Goal: Task Accomplishment & Management: Use online tool/utility

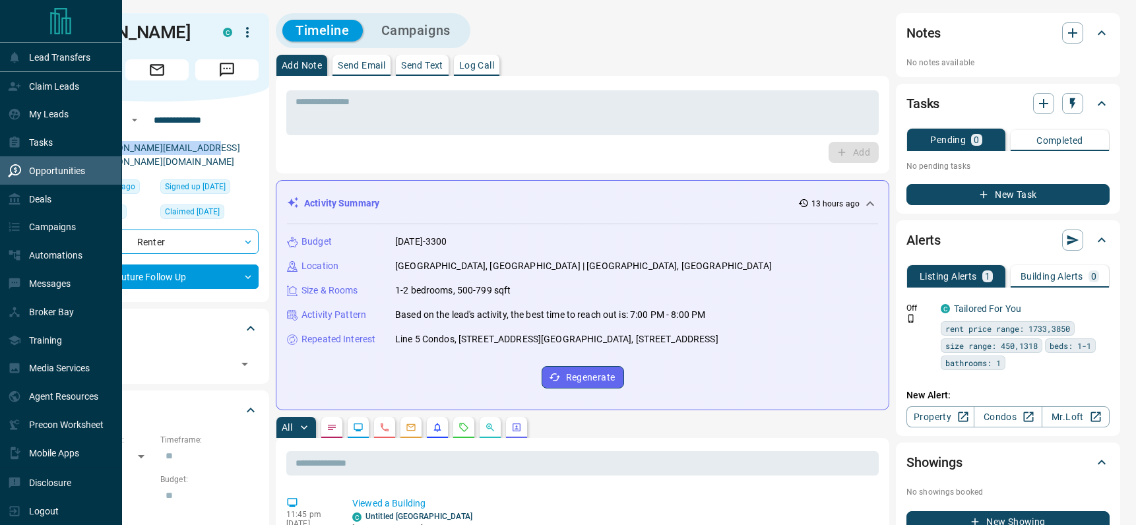
click at [41, 168] on p "Opportunities" at bounding box center [57, 171] width 56 height 11
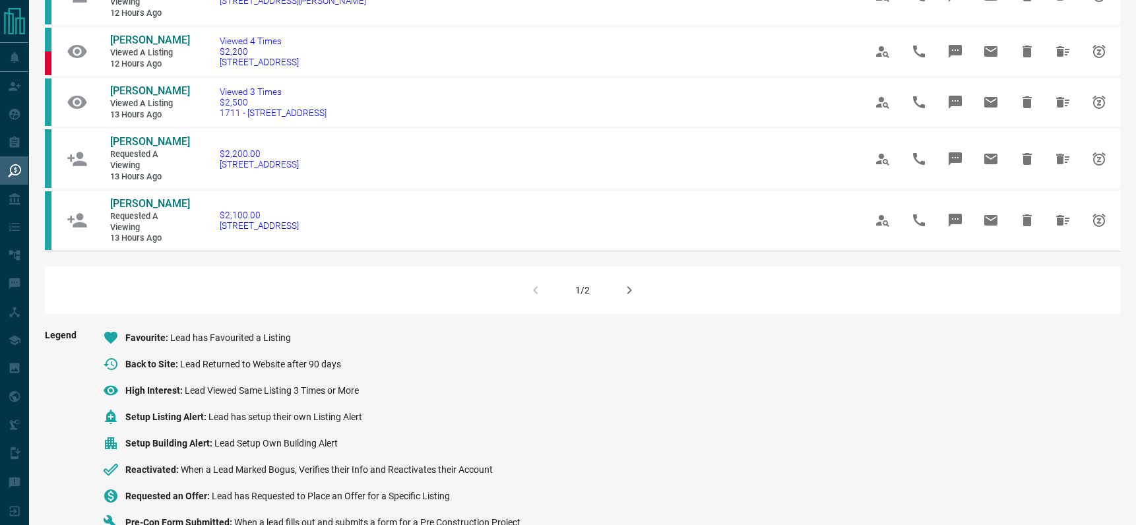
scroll to position [1014, 0]
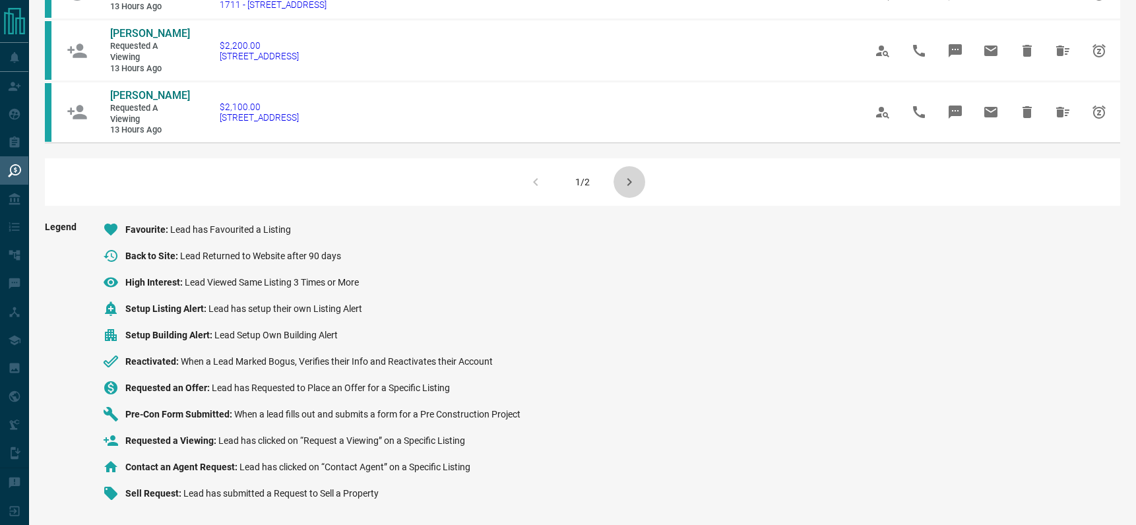
click at [629, 183] on icon "button" at bounding box center [629, 182] width 5 height 8
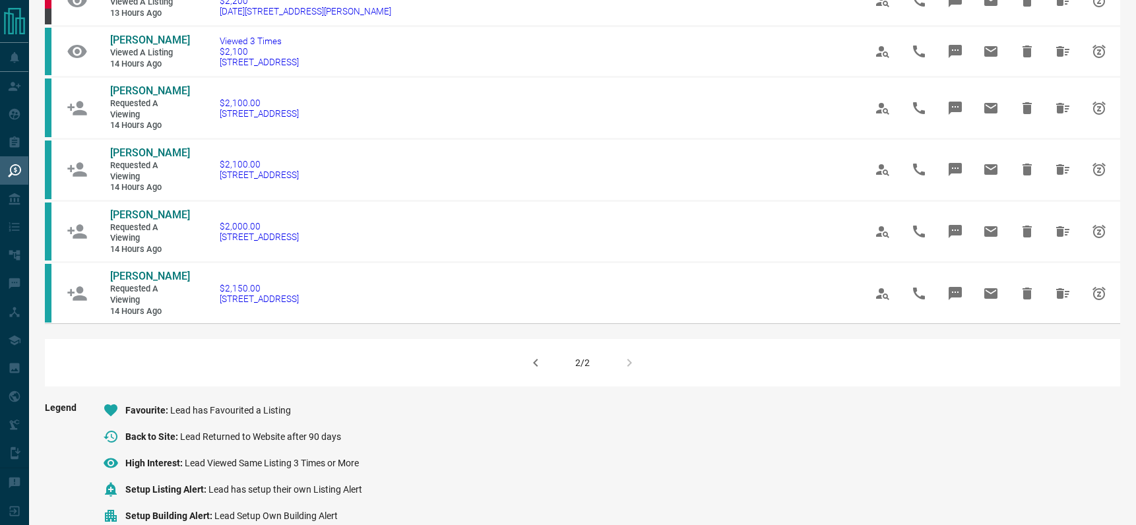
scroll to position [187, 0]
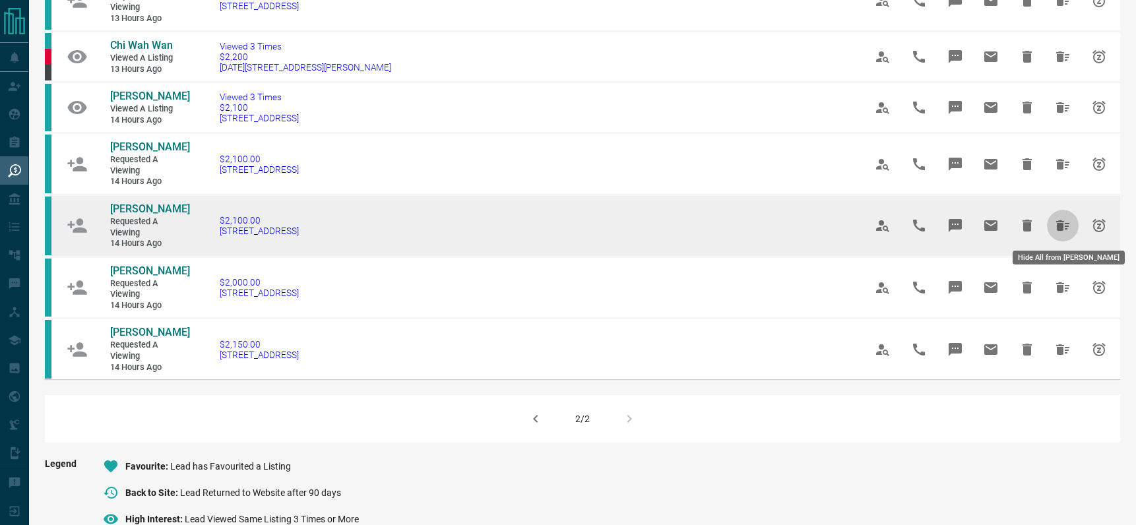
click at [1062, 223] on icon "Hide All from Pamela Lango" at bounding box center [1062, 225] width 13 height 11
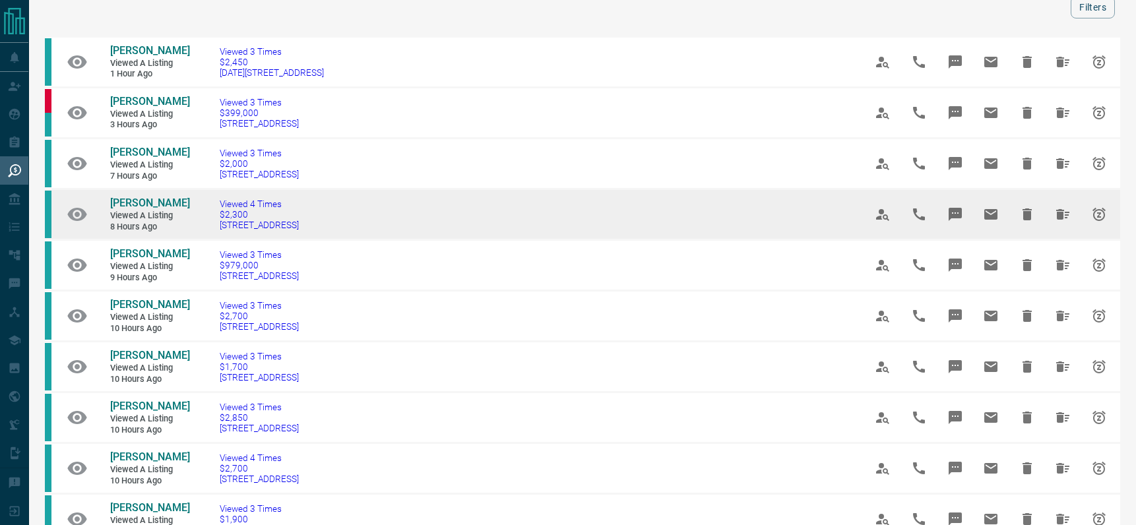
scroll to position [388, 0]
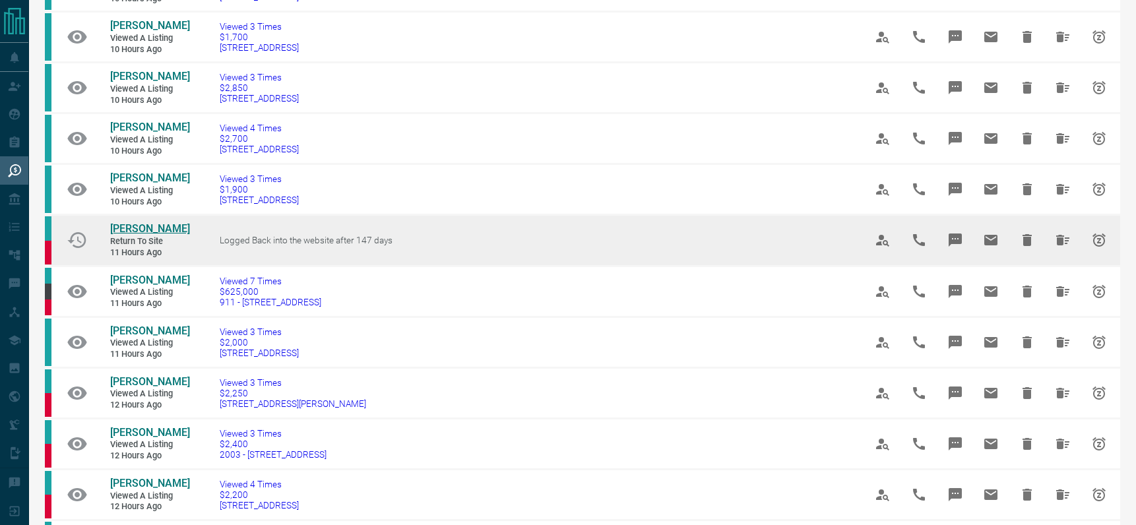
click at [133, 228] on span "[PERSON_NAME]" at bounding box center [150, 228] width 80 height 13
click at [1066, 244] on icon "Hide All from Sam Galbraith" at bounding box center [1063, 240] width 16 height 16
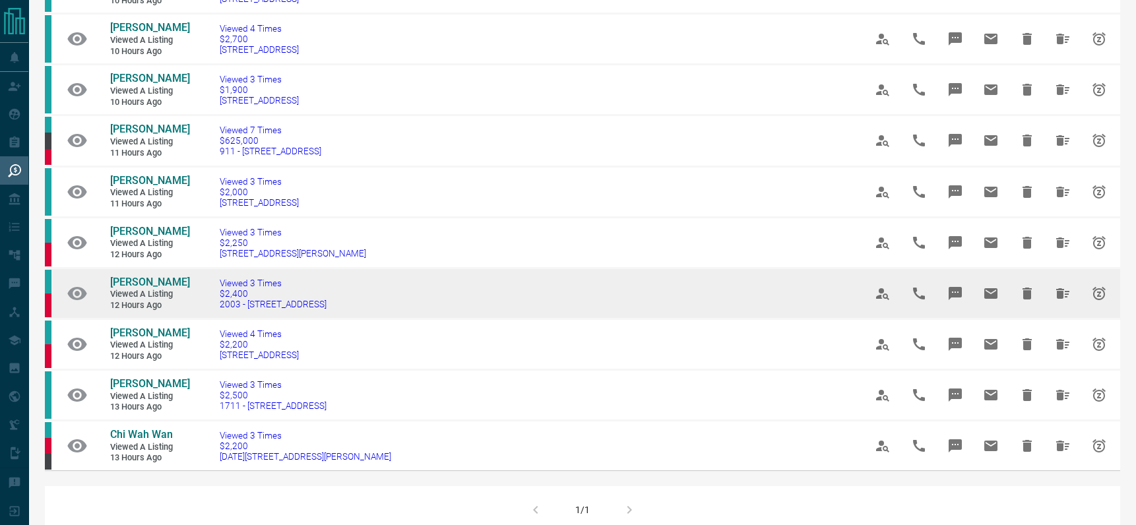
scroll to position [586, 0]
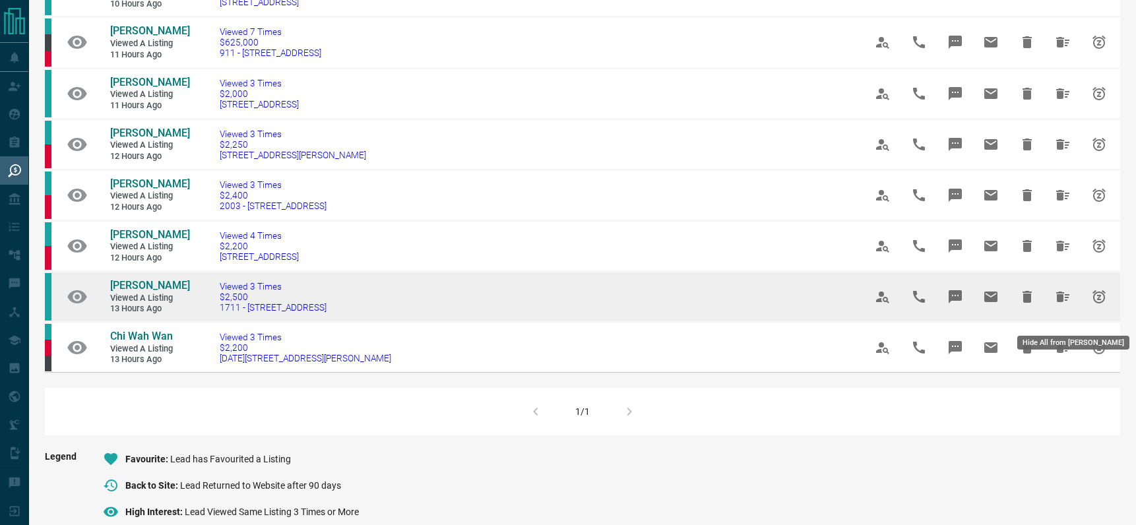
click at [1064, 302] on icon "Hide All from Nancy Shah" at bounding box center [1062, 297] width 13 height 11
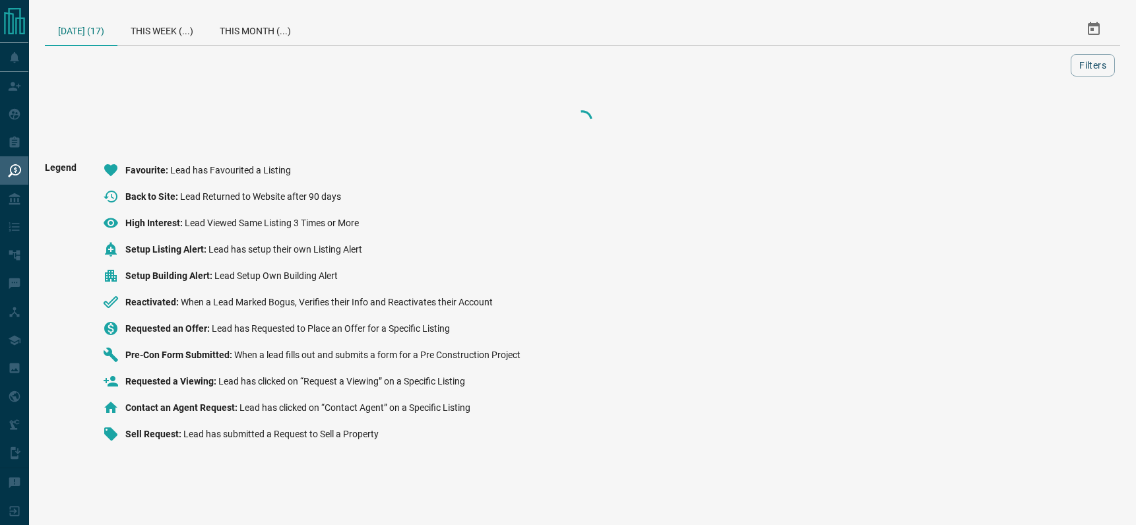
scroll to position [0, 0]
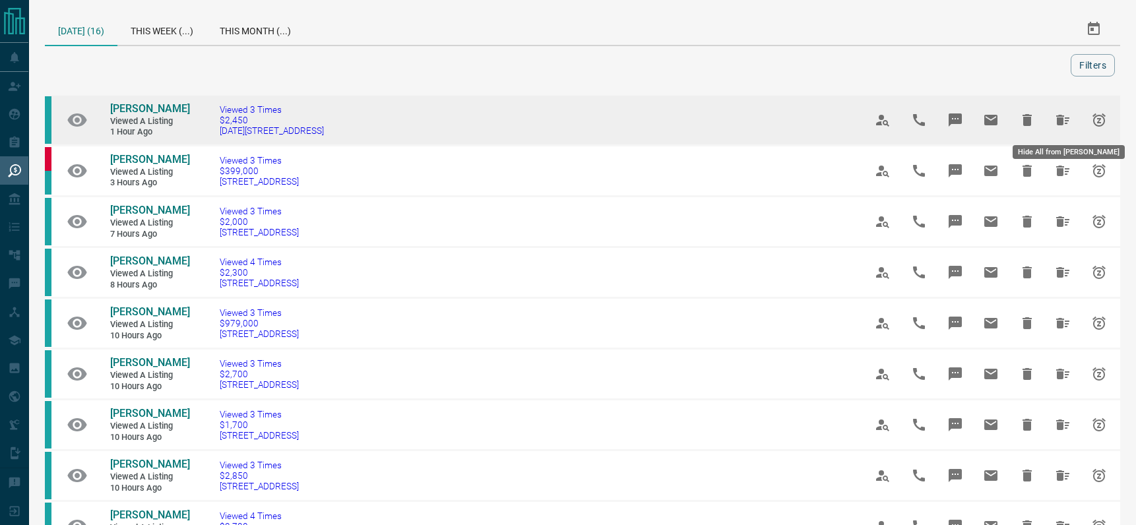
click at [1067, 119] on icon "Hide All from Iceleen Wilson" at bounding box center [1063, 120] width 16 height 16
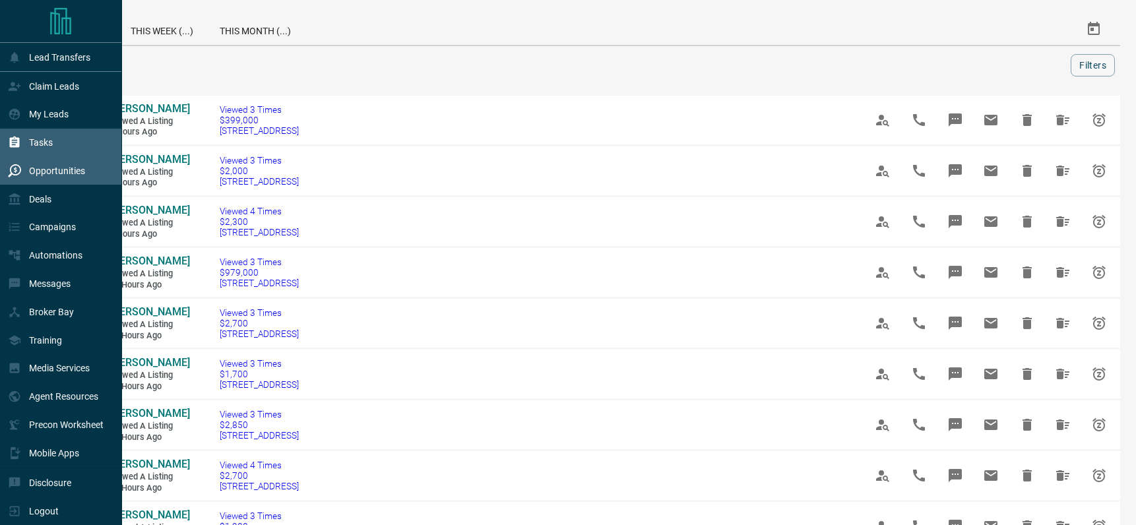
click at [34, 138] on p "Tasks" at bounding box center [41, 142] width 24 height 11
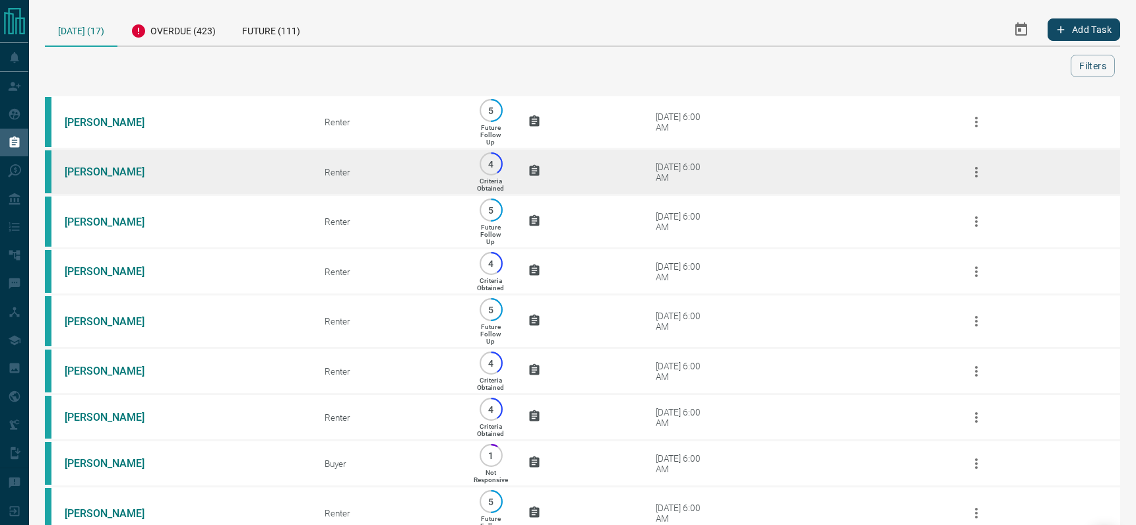
scroll to position [425, 0]
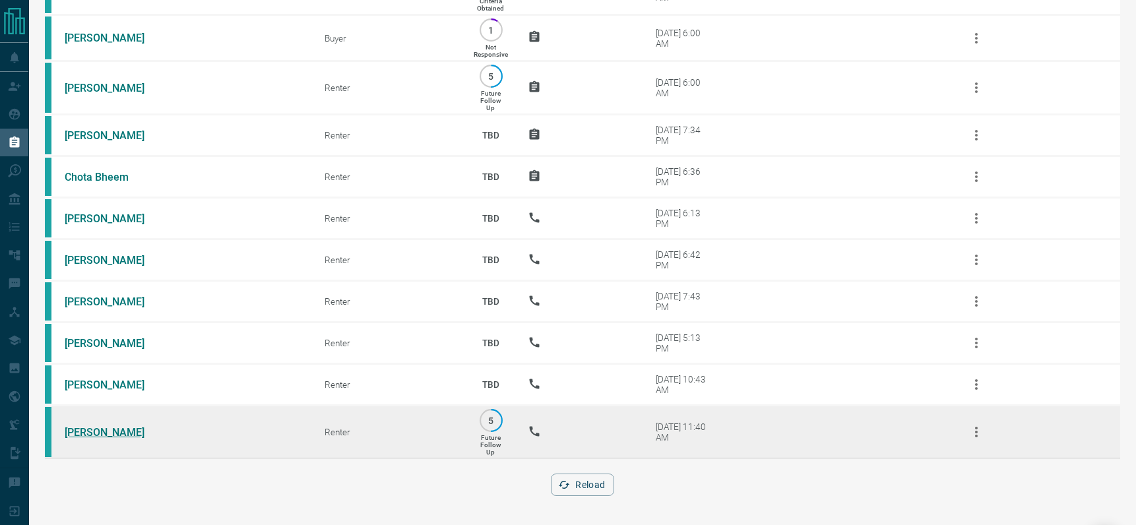
click at [84, 427] on link "[PERSON_NAME]" at bounding box center [114, 432] width 99 height 13
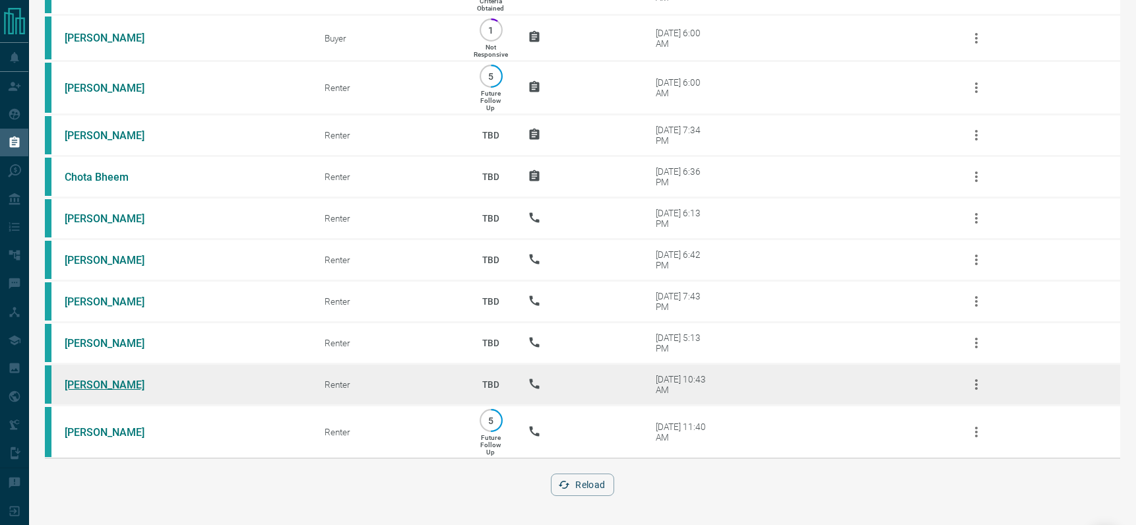
click at [87, 386] on link "[PERSON_NAME]" at bounding box center [114, 385] width 99 height 13
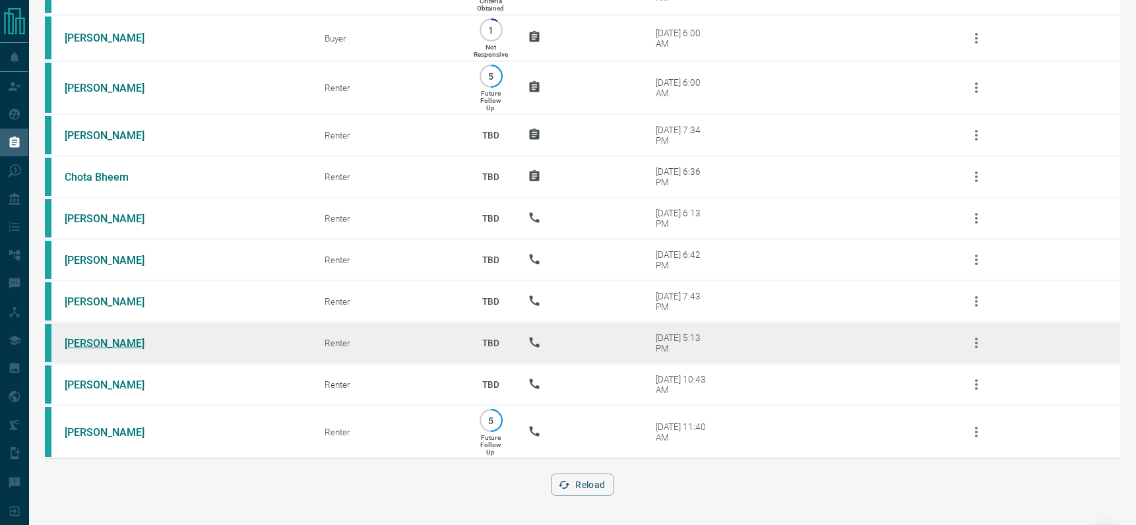
click at [98, 342] on link "[PERSON_NAME]" at bounding box center [114, 343] width 99 height 13
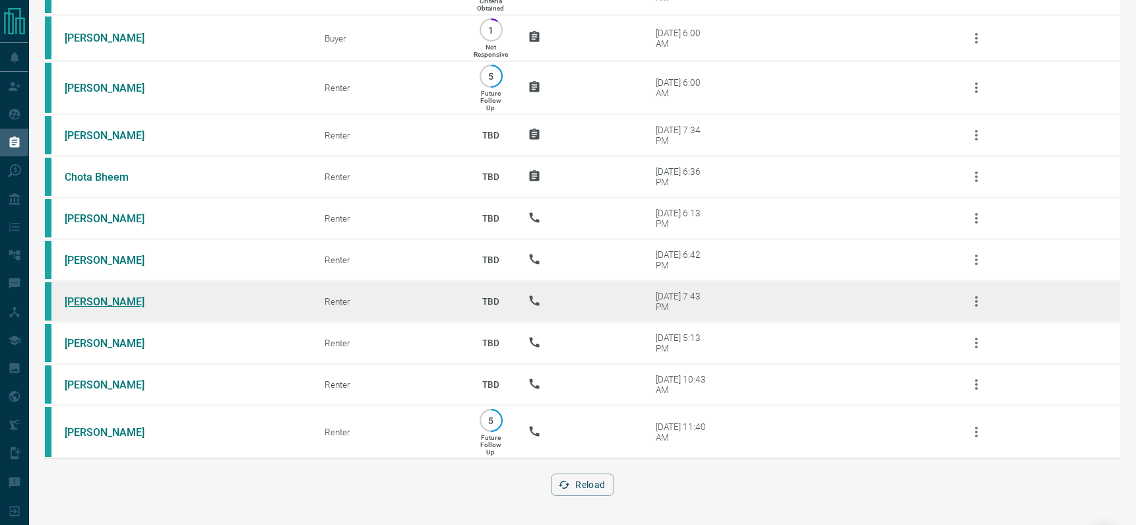
click at [80, 300] on link "[PERSON_NAME]" at bounding box center [114, 301] width 99 height 13
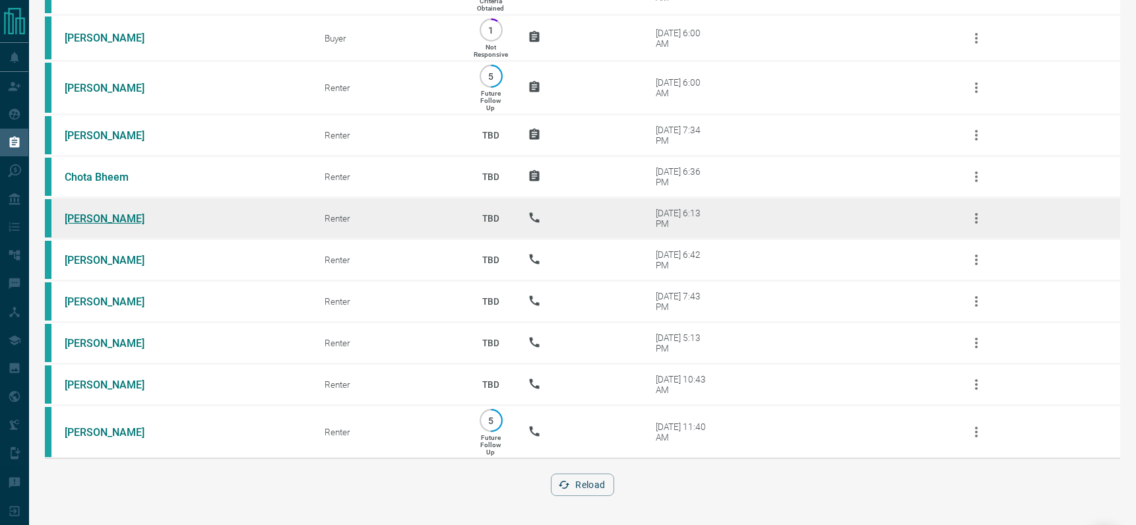
click at [90, 220] on link "[PERSON_NAME]" at bounding box center [114, 218] width 99 height 13
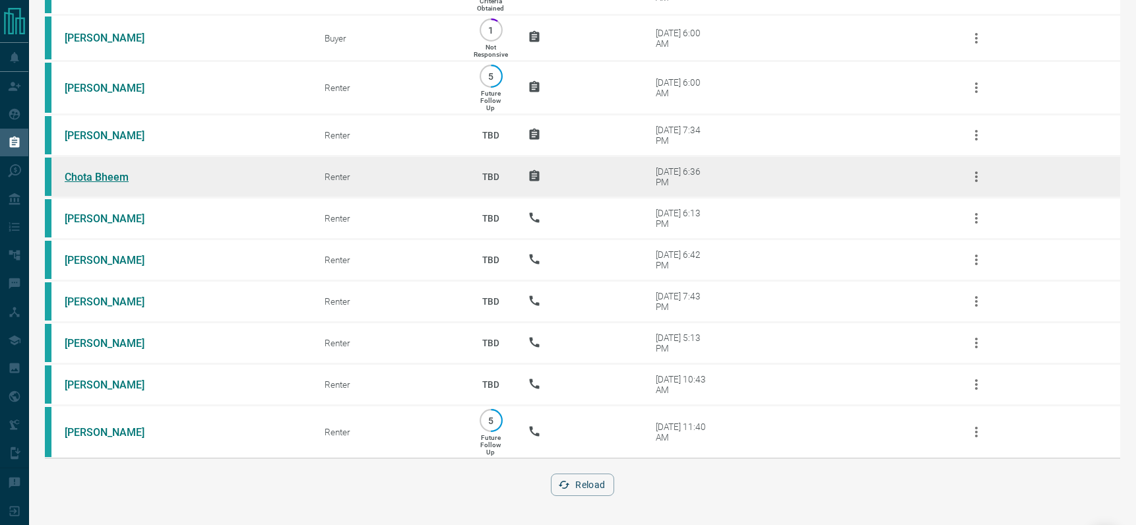
click at [84, 175] on link "Chota Bheem" at bounding box center [114, 177] width 99 height 13
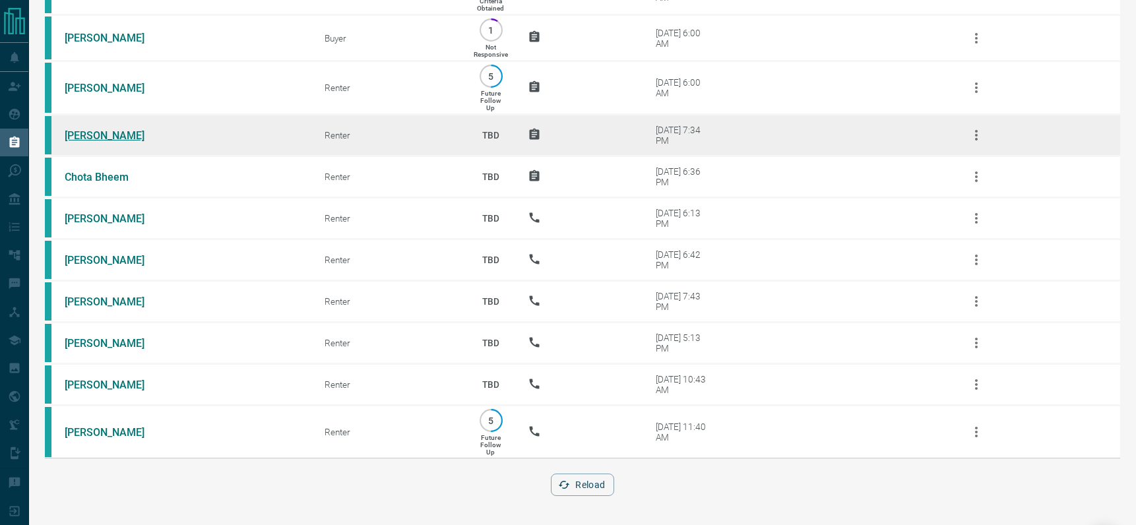
click at [93, 133] on link "[PERSON_NAME]" at bounding box center [114, 135] width 99 height 13
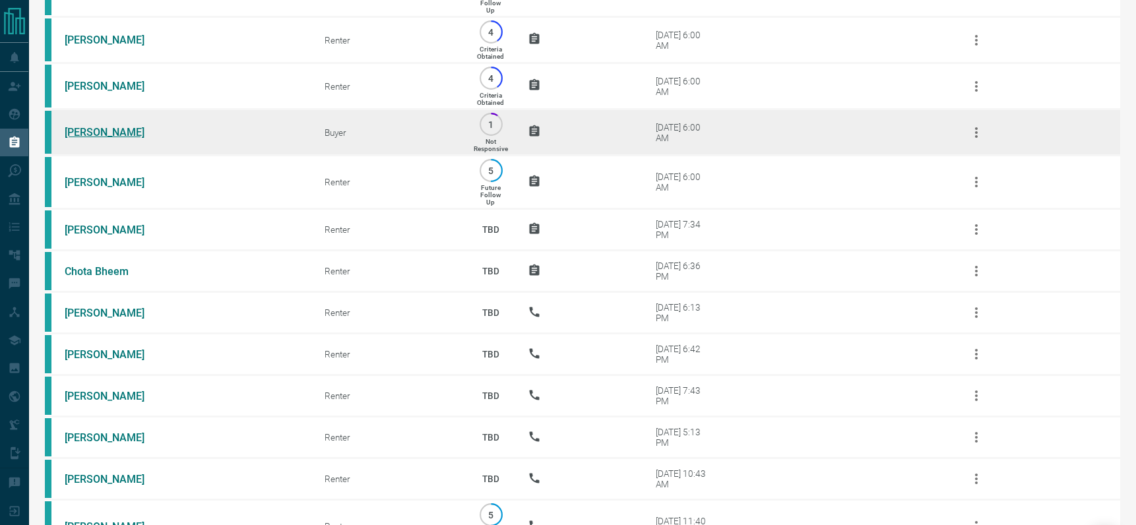
scroll to position [215, 0]
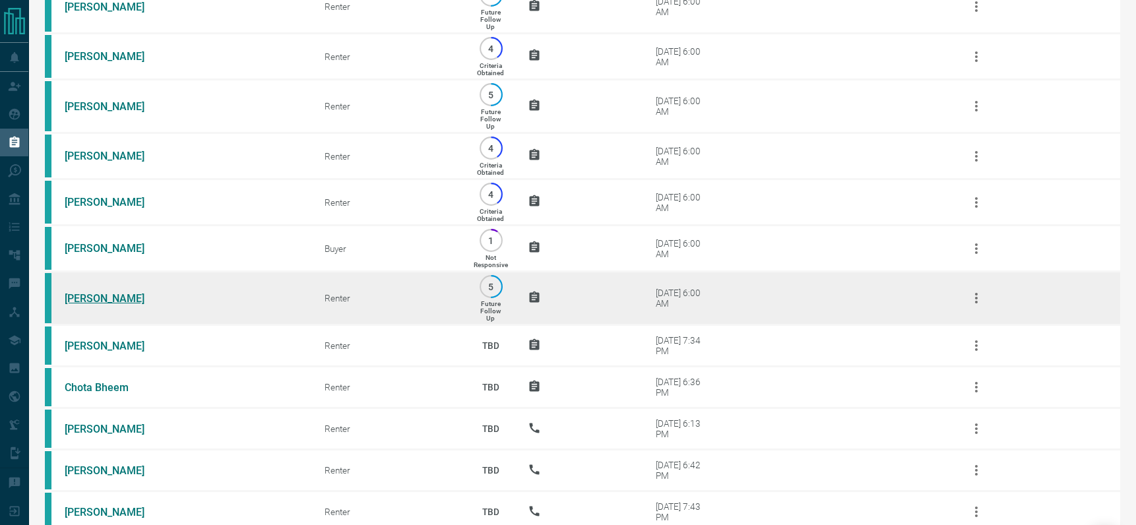
click at [106, 297] on link "[PERSON_NAME]" at bounding box center [114, 298] width 99 height 13
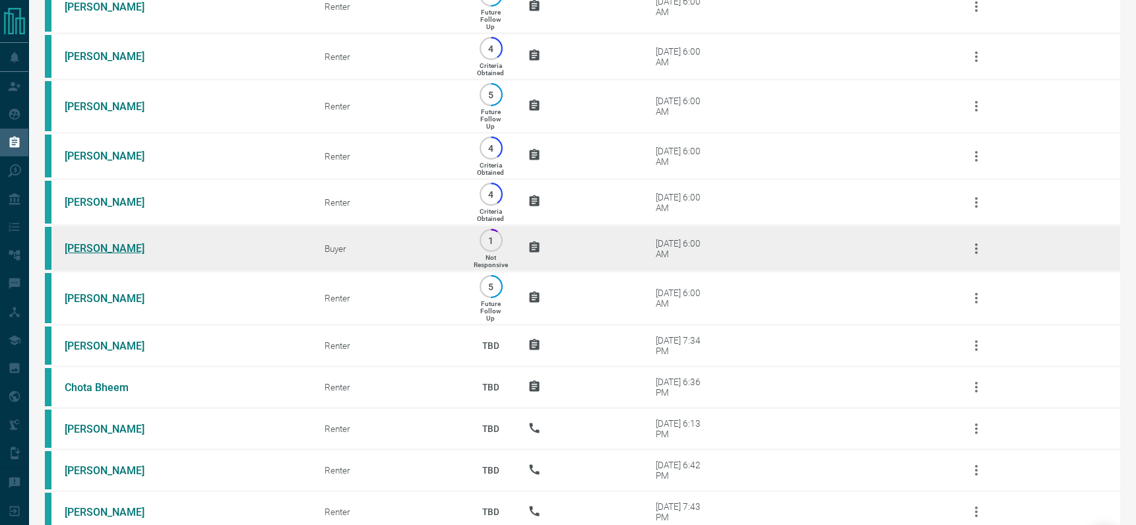
click at [93, 247] on link "[PERSON_NAME]" at bounding box center [114, 248] width 99 height 13
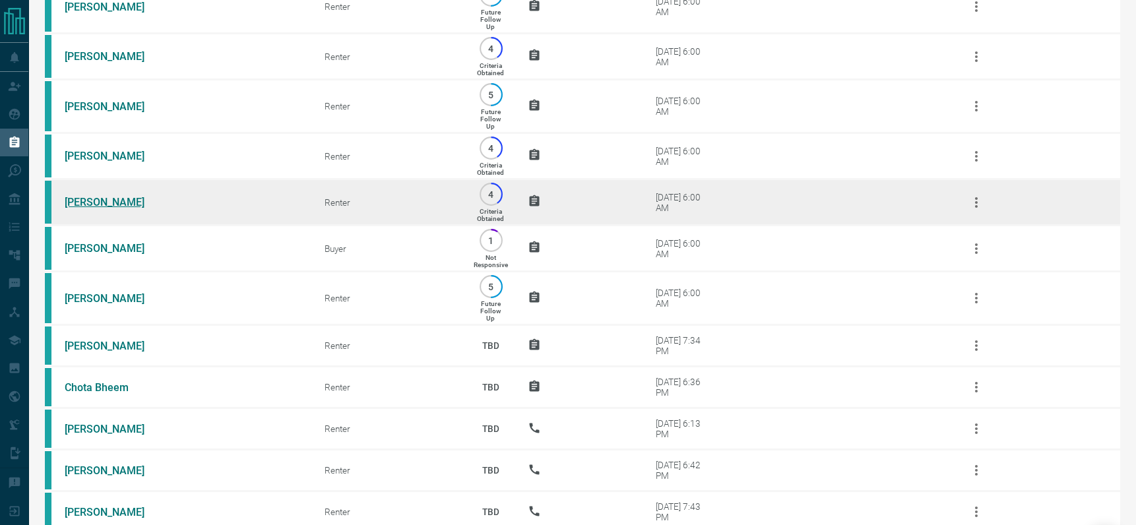
click at [92, 202] on link "[PERSON_NAME]" at bounding box center [114, 202] width 99 height 13
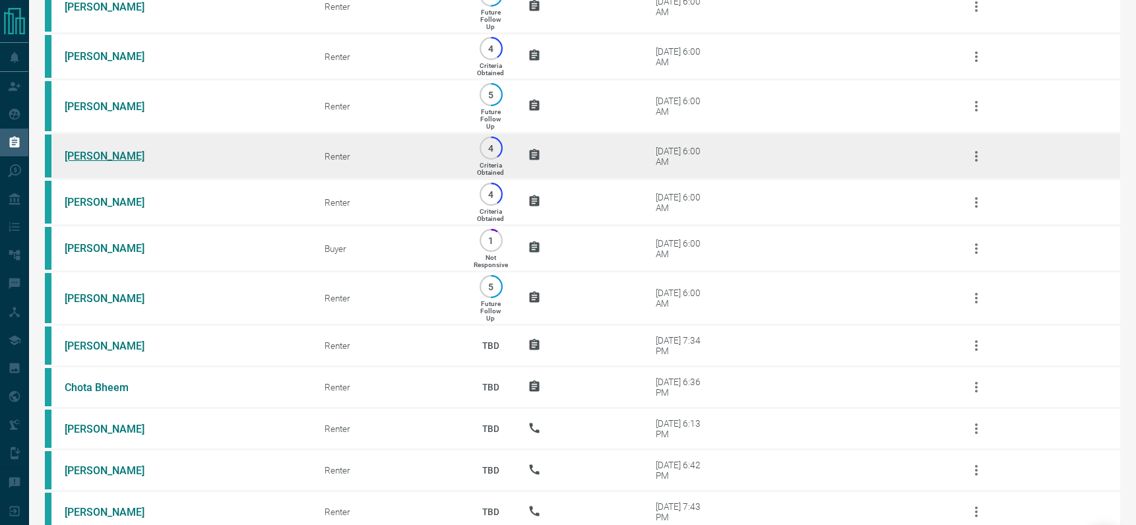
click at [90, 156] on link "[PERSON_NAME]" at bounding box center [114, 156] width 99 height 13
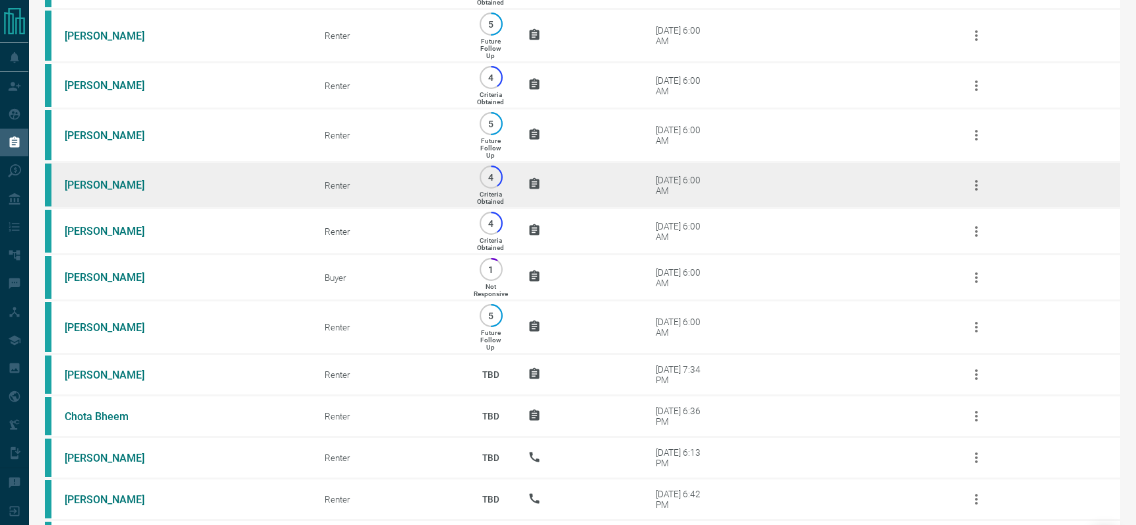
scroll to position [175, 0]
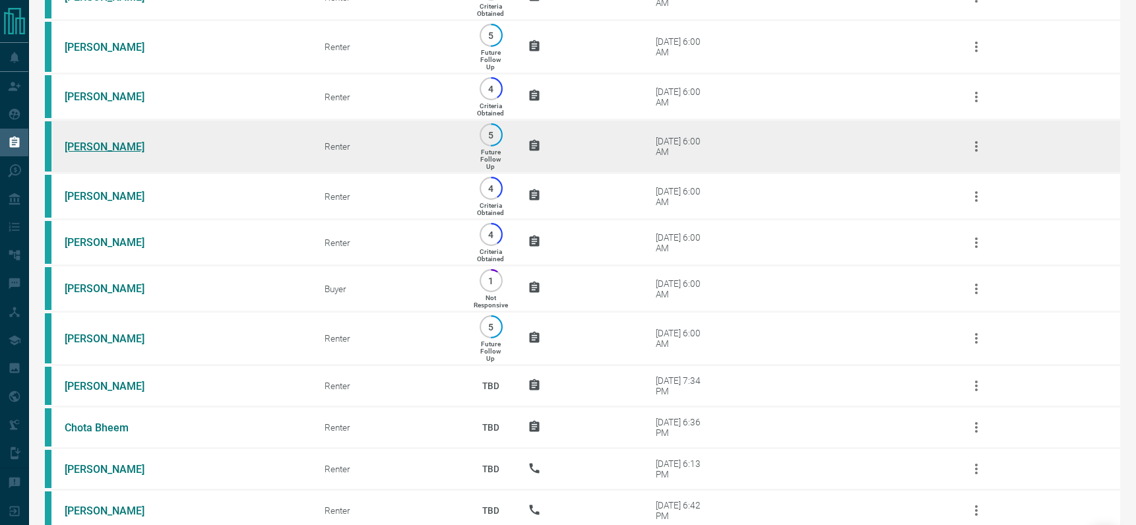
click at [104, 150] on link "[PERSON_NAME]" at bounding box center [114, 146] width 99 height 13
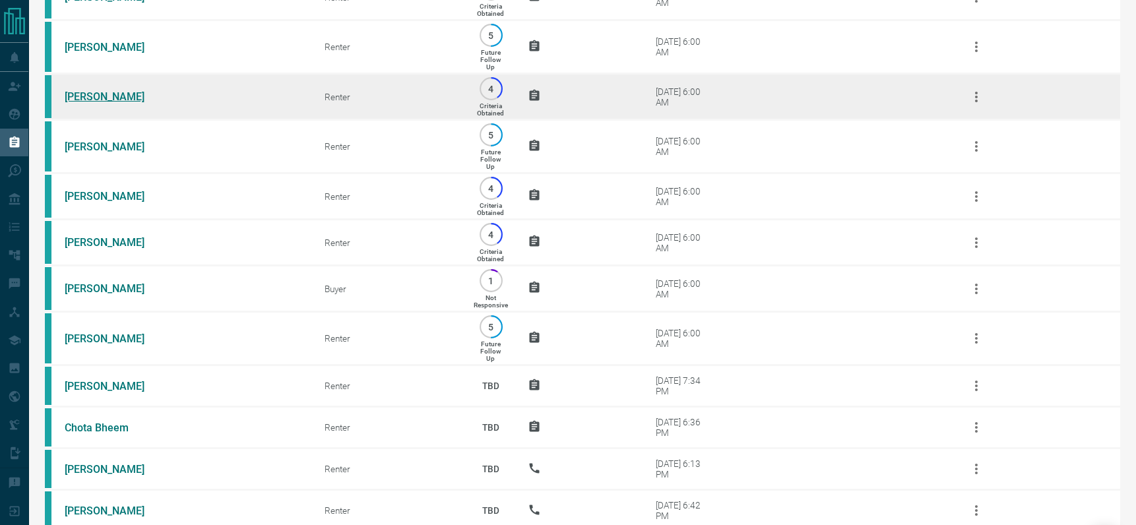
click at [110, 97] on link "[PERSON_NAME]" at bounding box center [114, 96] width 99 height 13
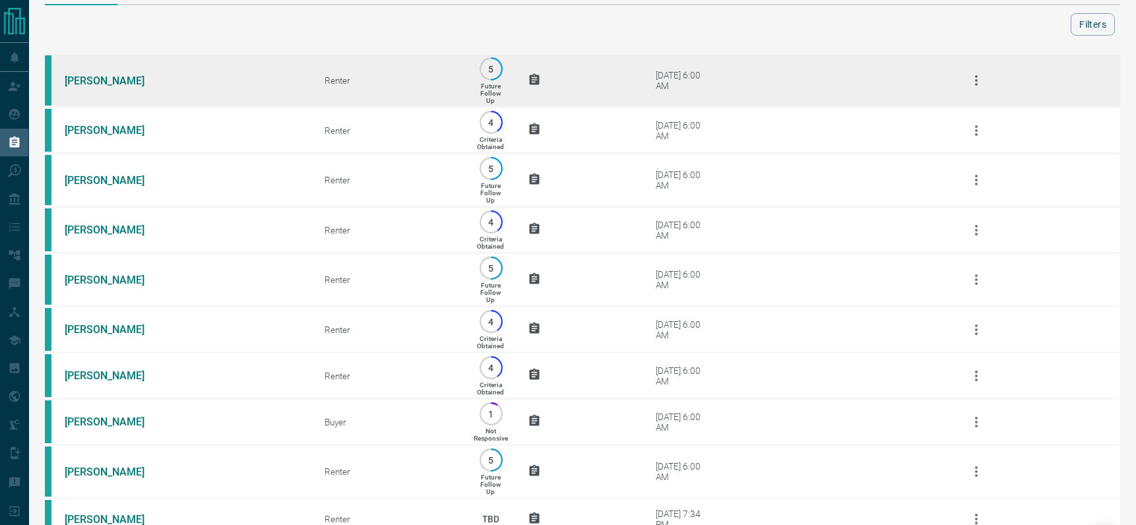
scroll to position [0, 0]
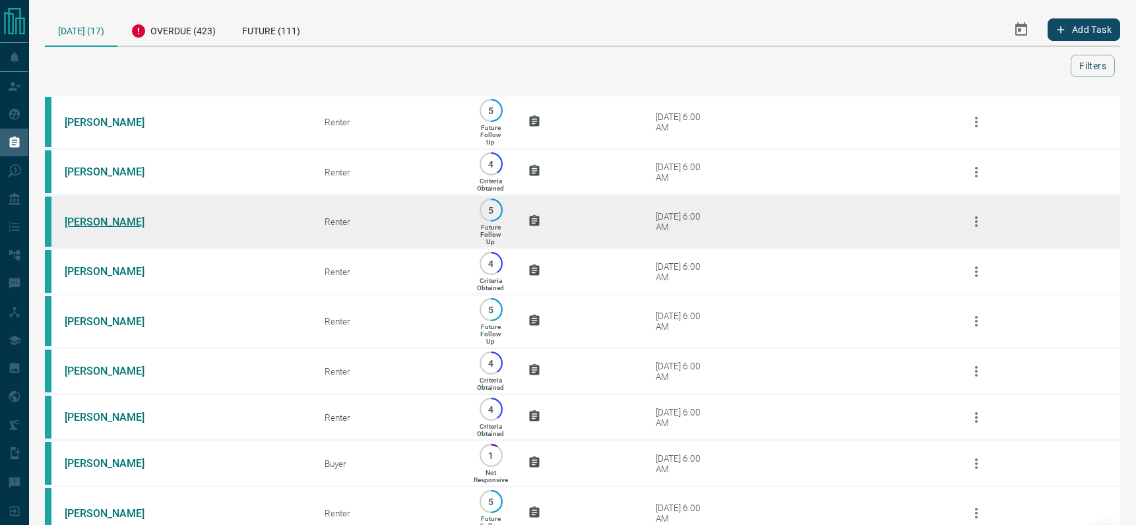
click at [82, 224] on link "[PERSON_NAME]" at bounding box center [114, 222] width 99 height 13
click at [983, 219] on icon "button" at bounding box center [976, 222] width 16 height 16
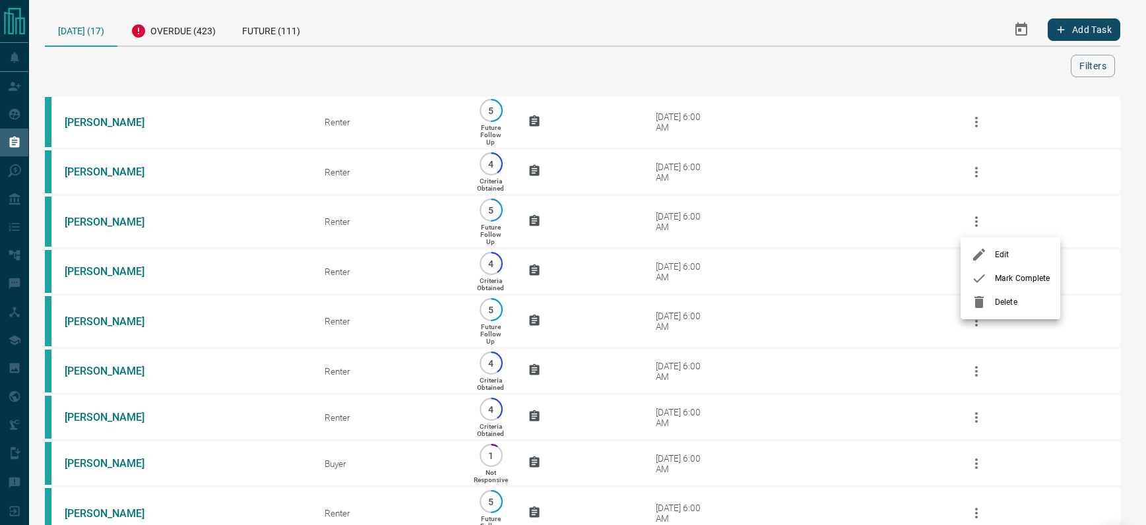
click at [989, 296] on div at bounding box center [983, 302] width 24 height 16
